Goal: Navigation & Orientation: Find specific page/section

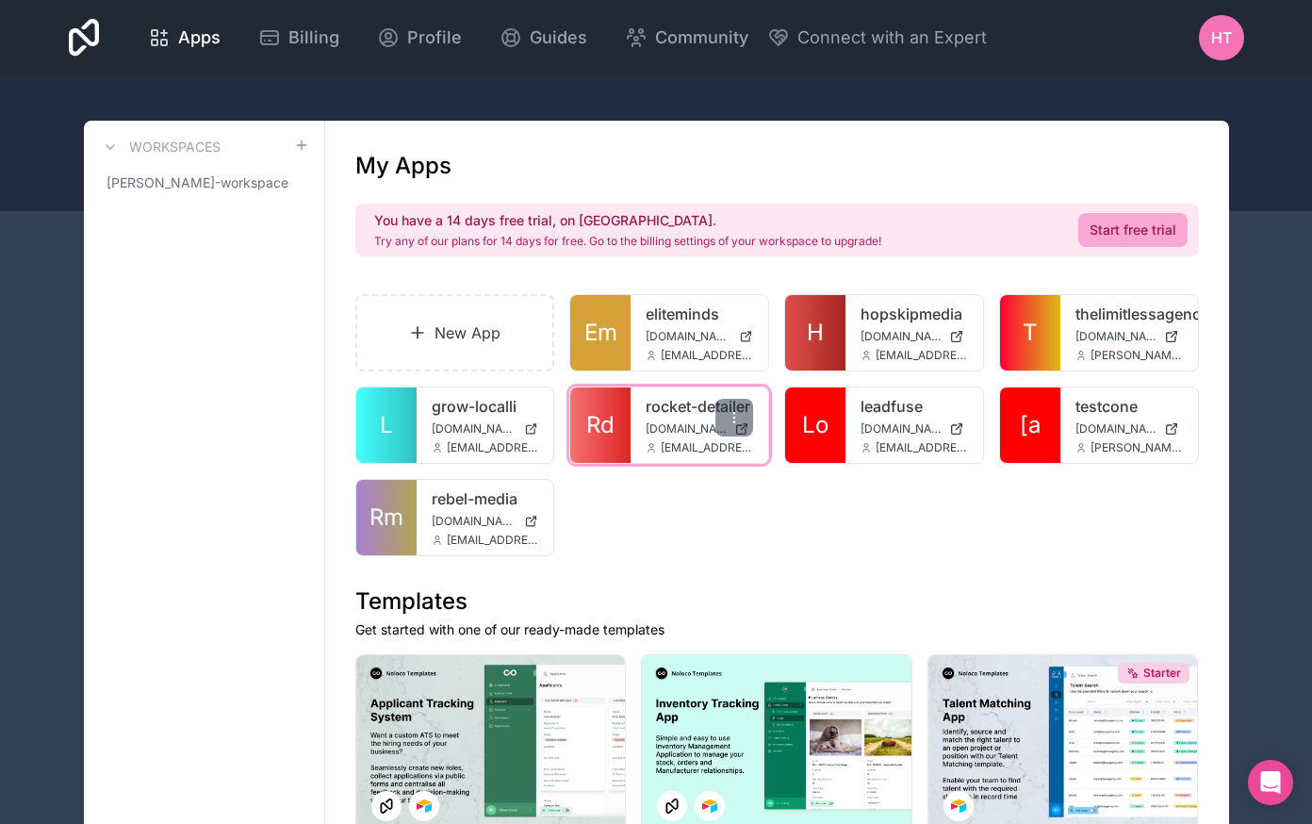
click at [655, 414] on link "rocket-detailer" at bounding box center [699, 406] width 107 height 23
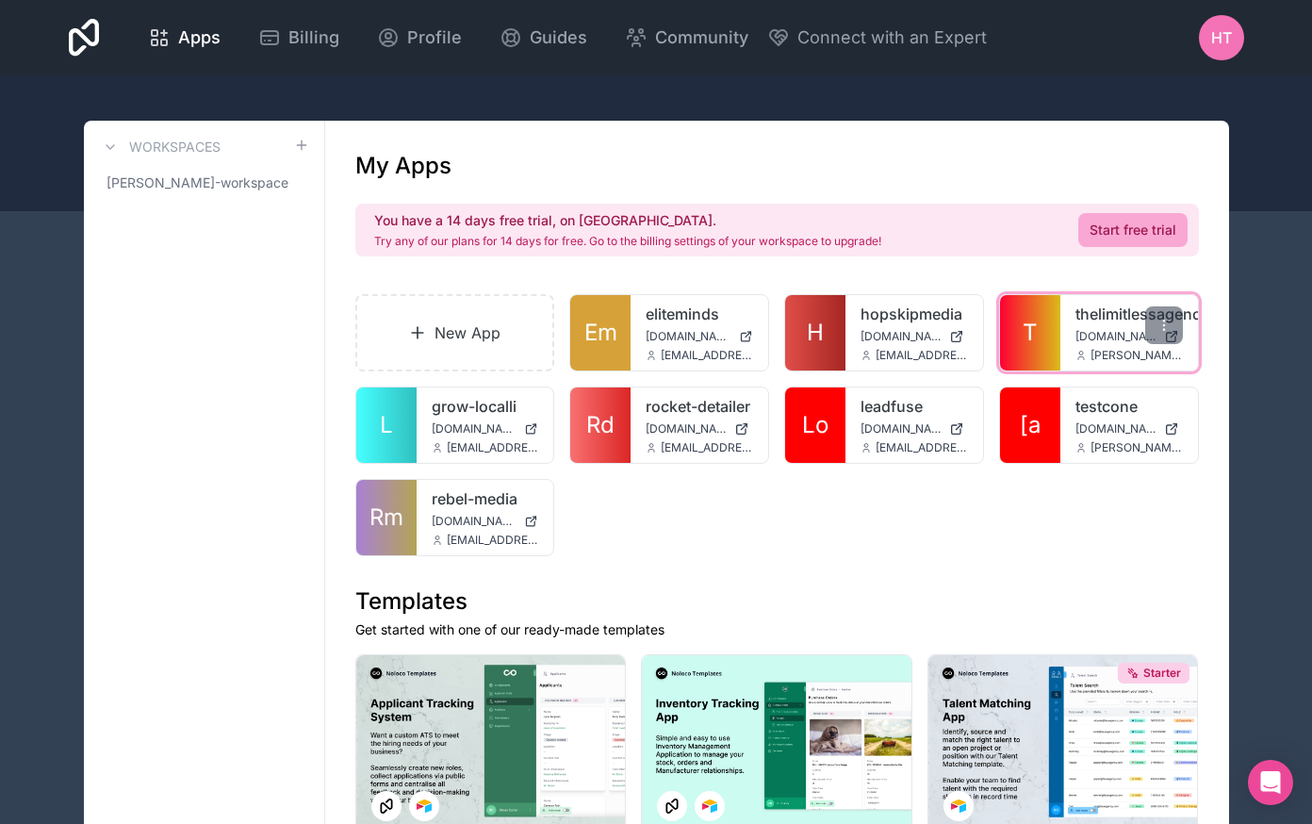
click at [1087, 312] on link "thelimitlessagency" at bounding box center [1128, 314] width 107 height 23
